Goal: Transaction & Acquisition: Subscribe to service/newsletter

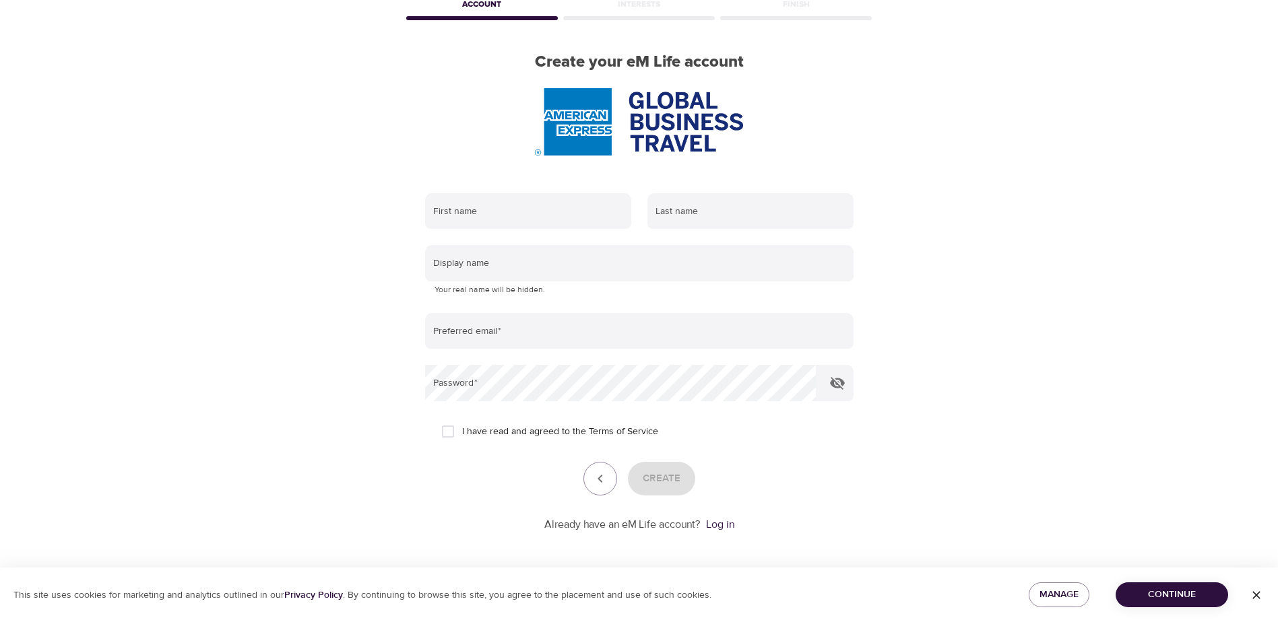
scroll to position [77, 0]
click at [533, 216] on input "text" at bounding box center [528, 210] width 206 height 36
click at [724, 523] on link "Log in" at bounding box center [720, 523] width 28 height 13
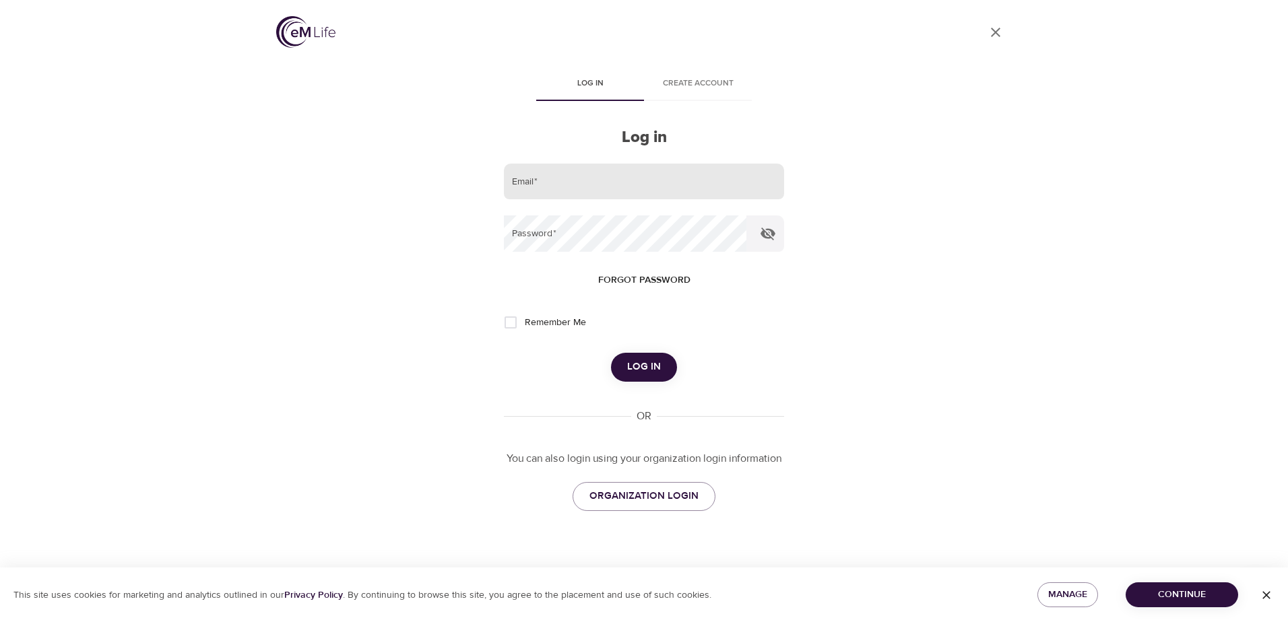
click at [600, 175] on input "email" at bounding box center [644, 182] width 280 height 36
type input "virginia.a.petre@amexgbt.com"
click at [639, 492] on span "ORGANIZATION LOGIN" at bounding box center [643, 497] width 109 height 18
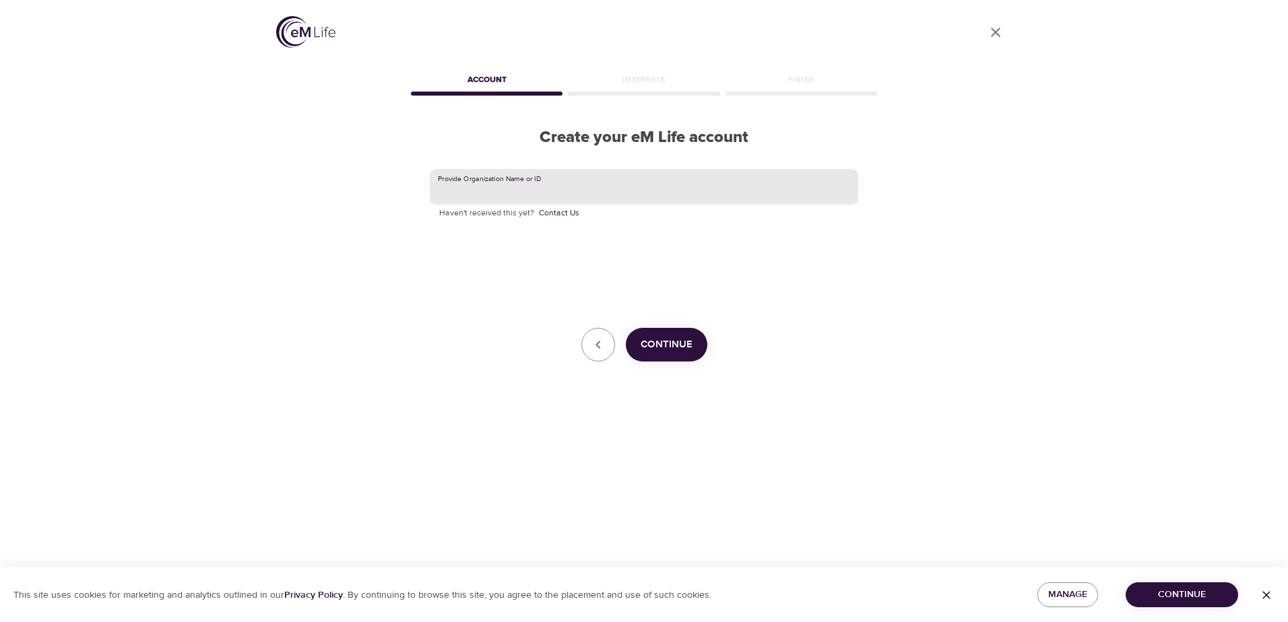
click at [521, 183] on input "text" at bounding box center [644, 187] width 428 height 36
type input "GBT"
click at [666, 334] on button "Continue" at bounding box center [667, 345] width 82 height 34
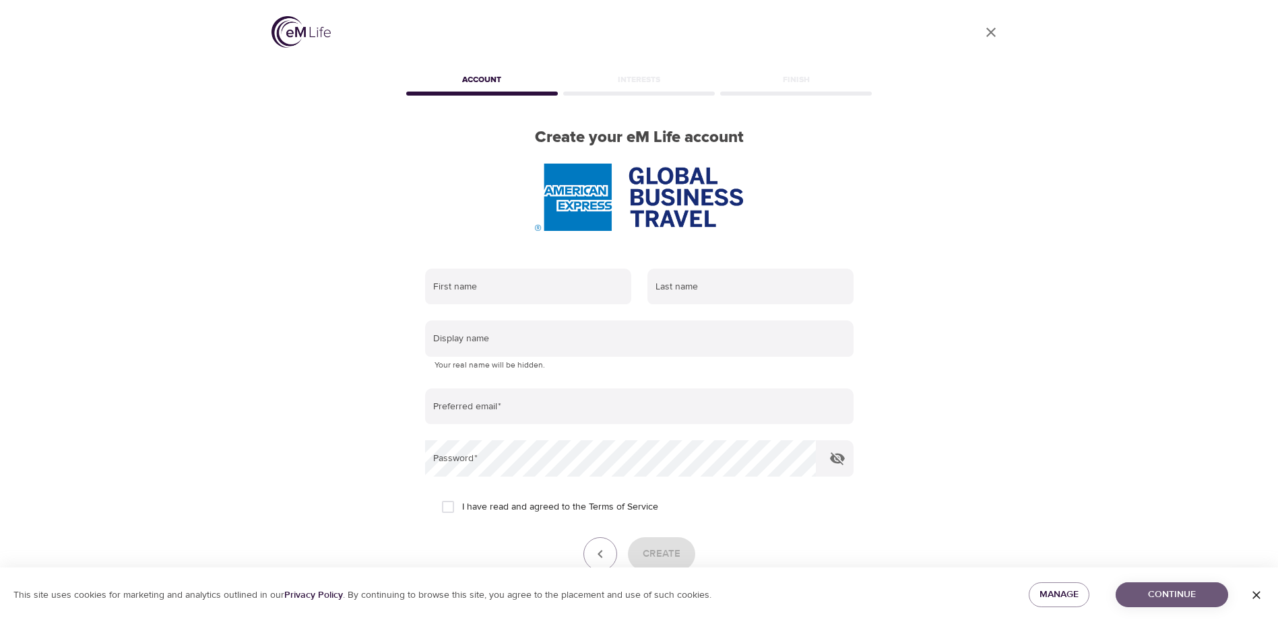
click at [1190, 596] on span "Continue" at bounding box center [1171, 595] width 91 height 17
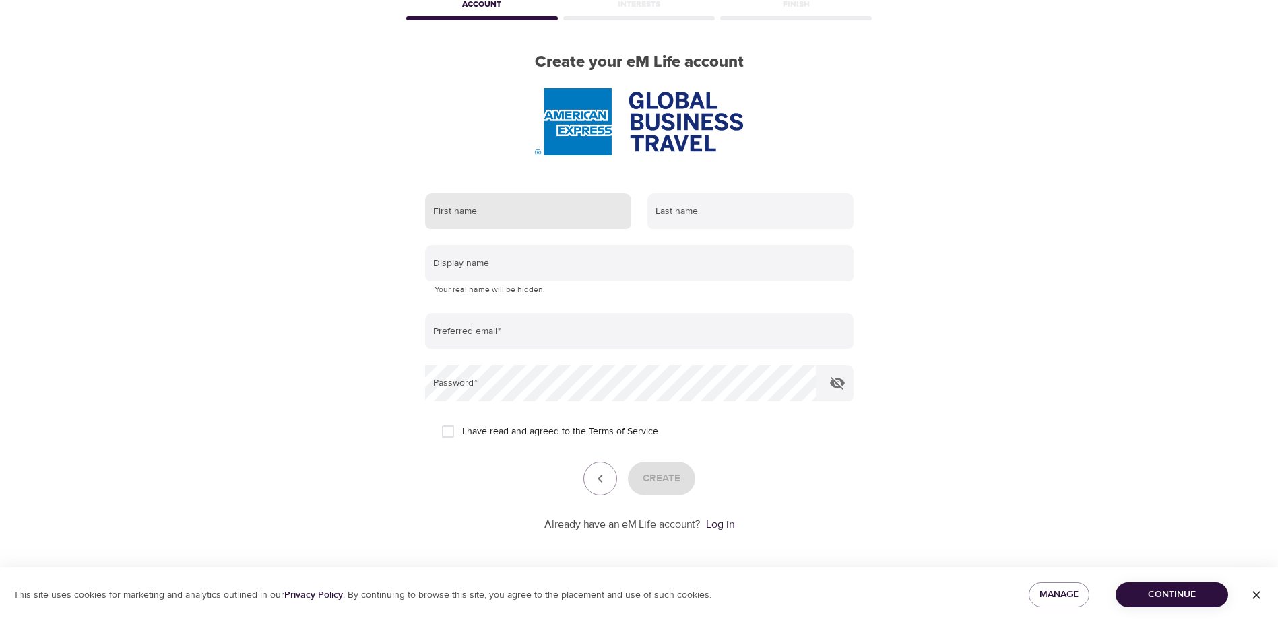
scroll to position [77, 0]
click at [724, 524] on link "Log in" at bounding box center [720, 523] width 28 height 13
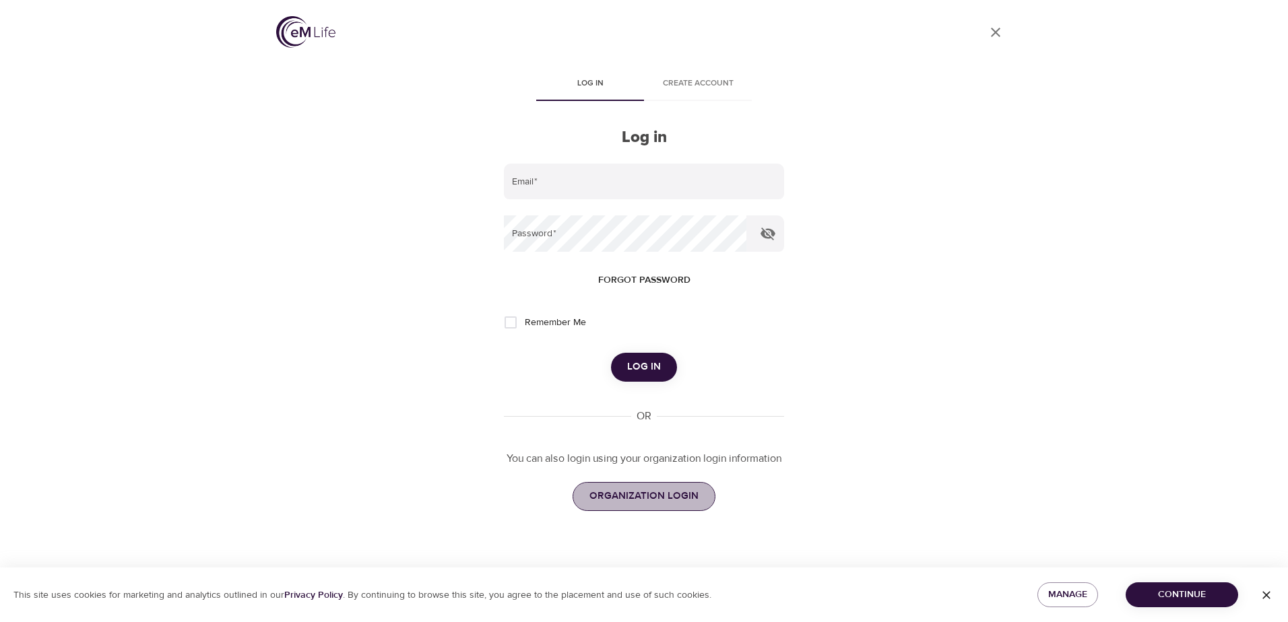
click at [680, 498] on span "ORGANIZATION LOGIN" at bounding box center [643, 497] width 109 height 18
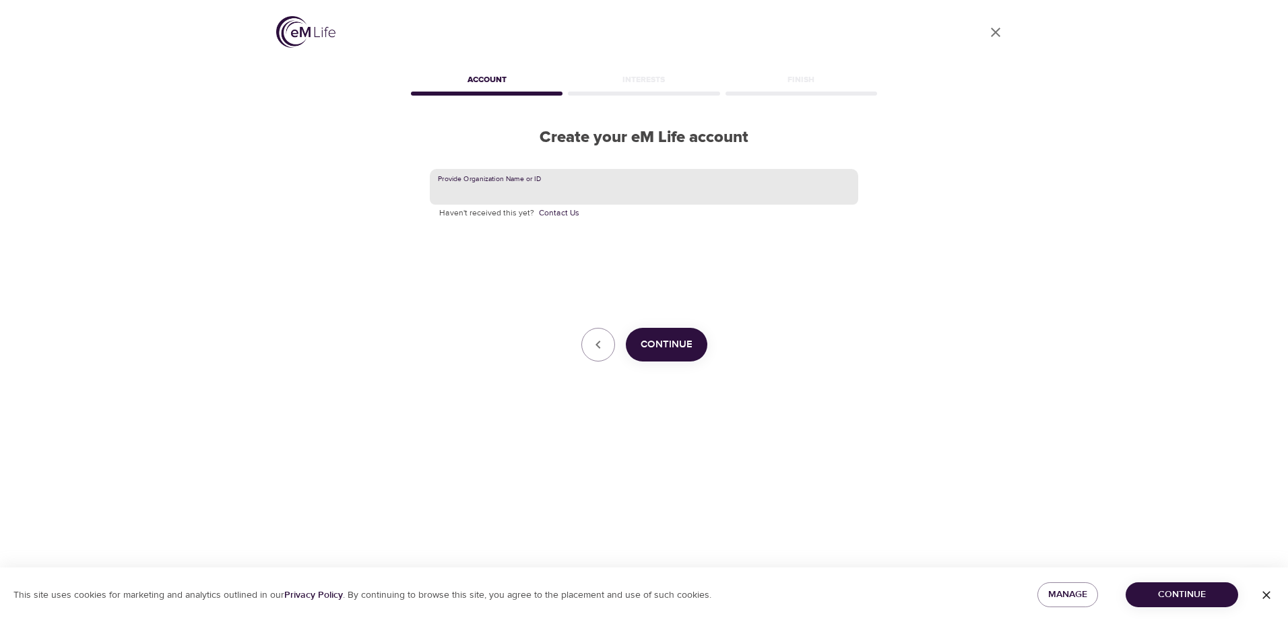
click at [484, 186] on input "text" at bounding box center [644, 187] width 428 height 36
type input "GBT"
click at [675, 347] on span "Continue" at bounding box center [667, 345] width 52 height 18
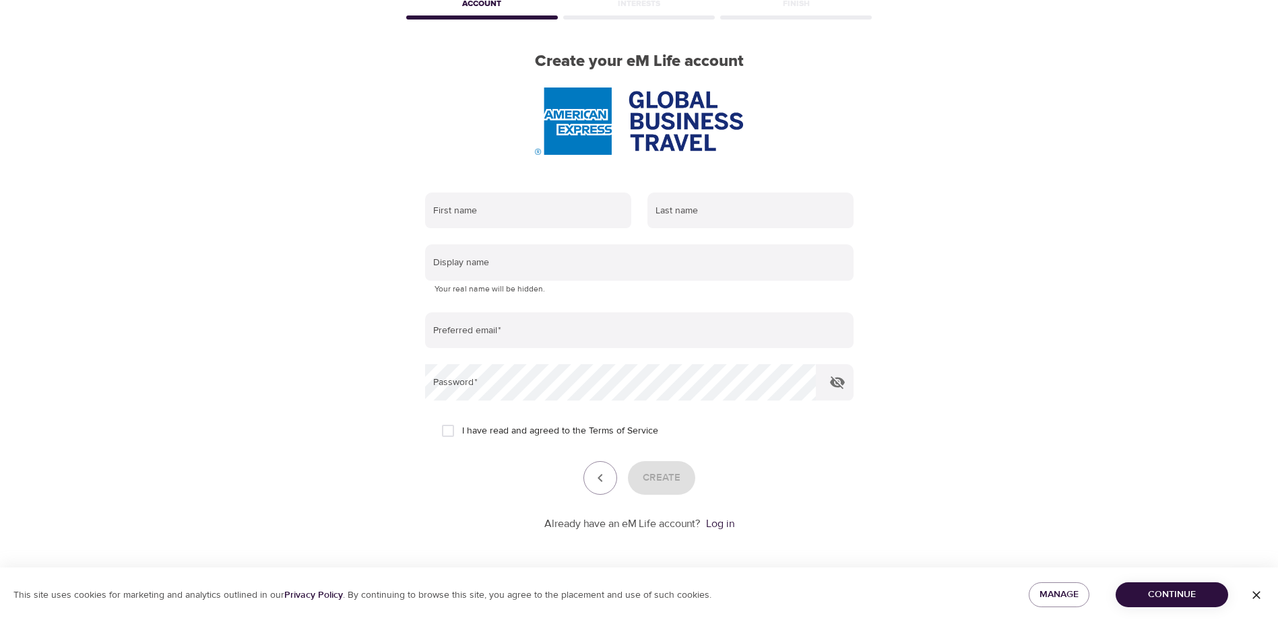
scroll to position [77, 0]
click at [1157, 599] on span "Continue" at bounding box center [1171, 595] width 91 height 17
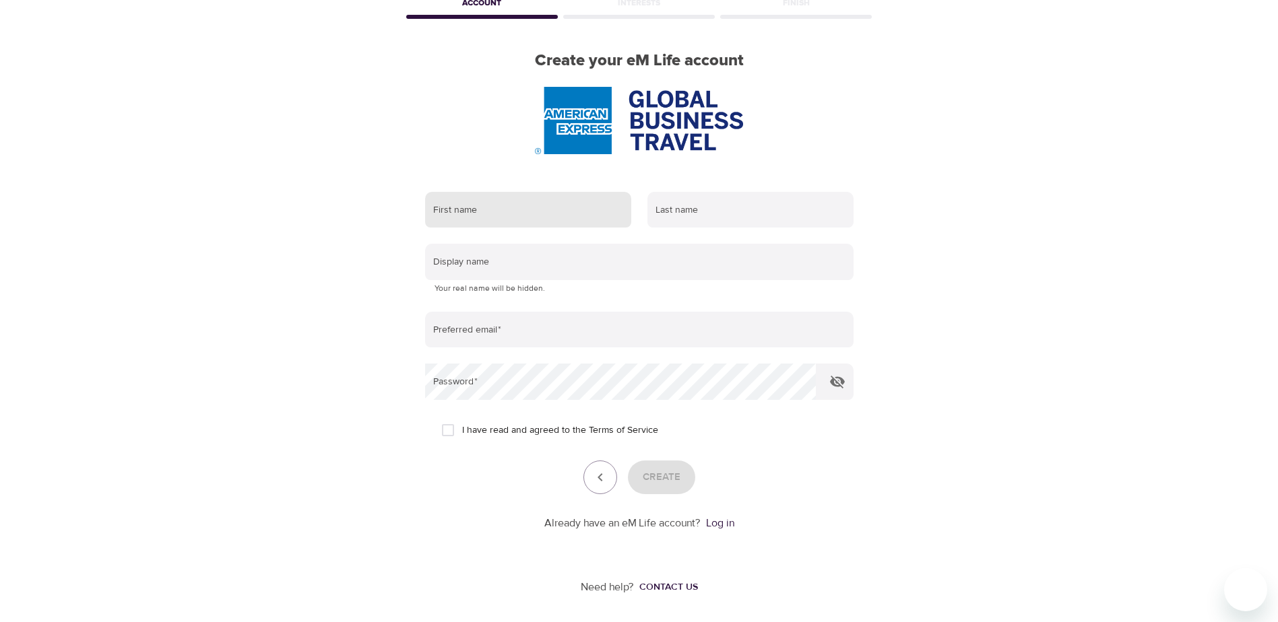
click at [544, 203] on input "text" at bounding box center [528, 210] width 206 height 36
